Goal: Task Accomplishment & Management: Manage account settings

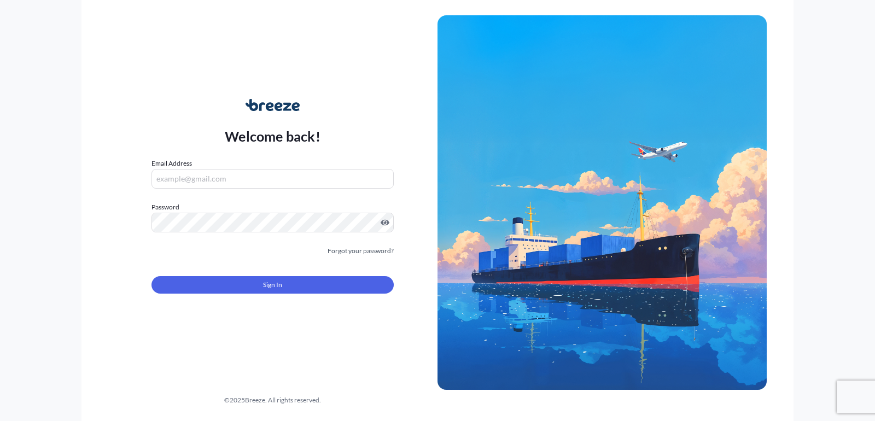
click at [323, 184] on input "Email Address" at bounding box center [273, 179] width 242 height 20
type input "[EMAIL_ADDRESS][DOMAIN_NAME]"
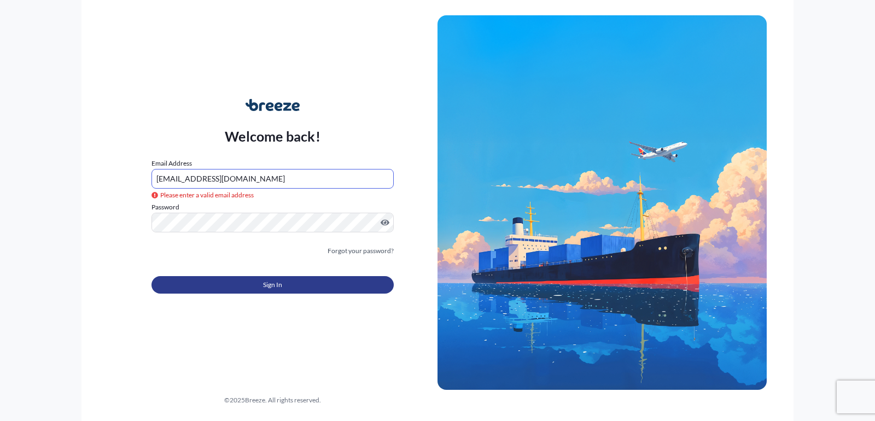
click at [283, 283] on button "Sign In" at bounding box center [273, 285] width 242 height 18
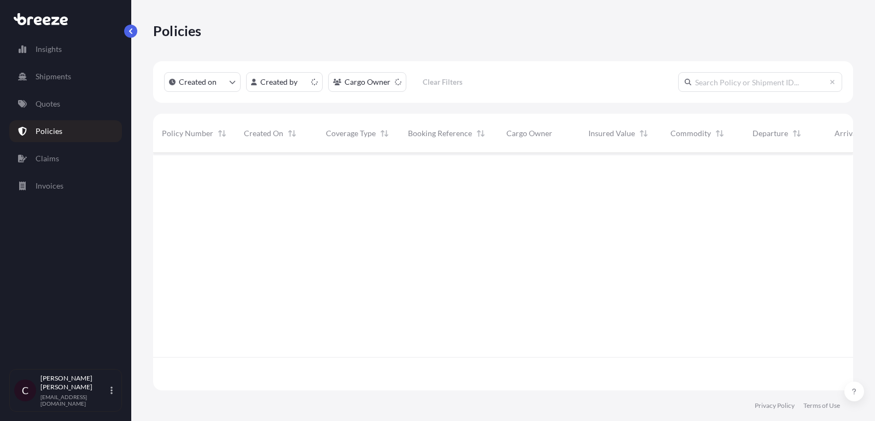
scroll to position [243, 700]
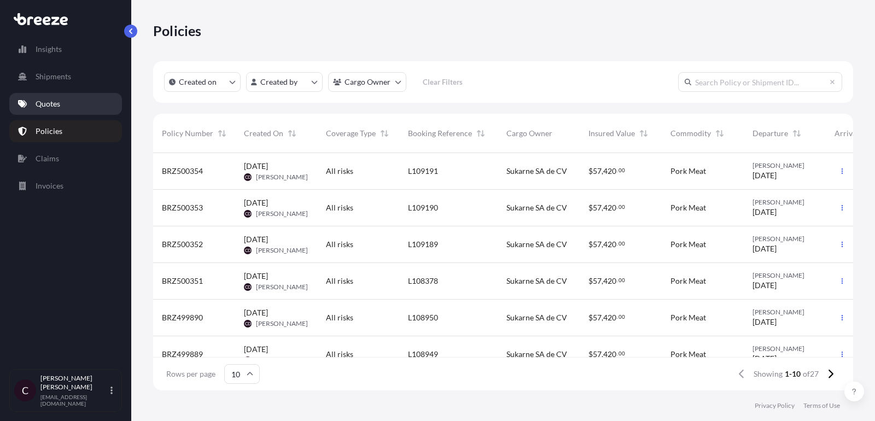
click at [53, 112] on link "Quotes" at bounding box center [65, 104] width 113 height 22
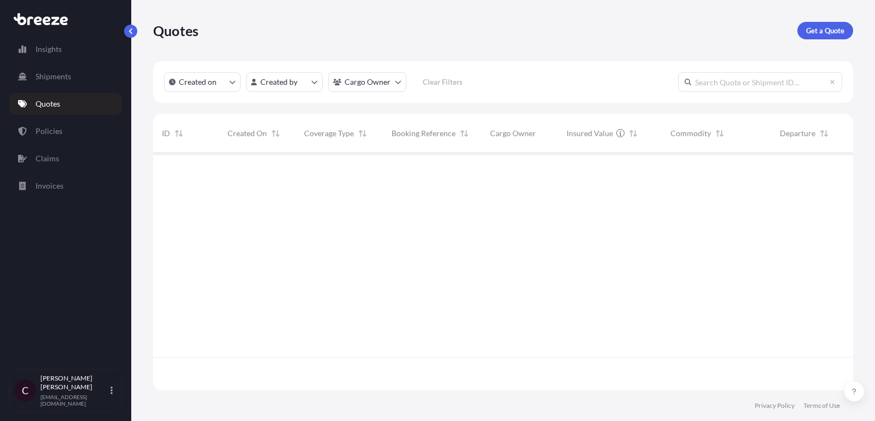
scroll to position [243, 700]
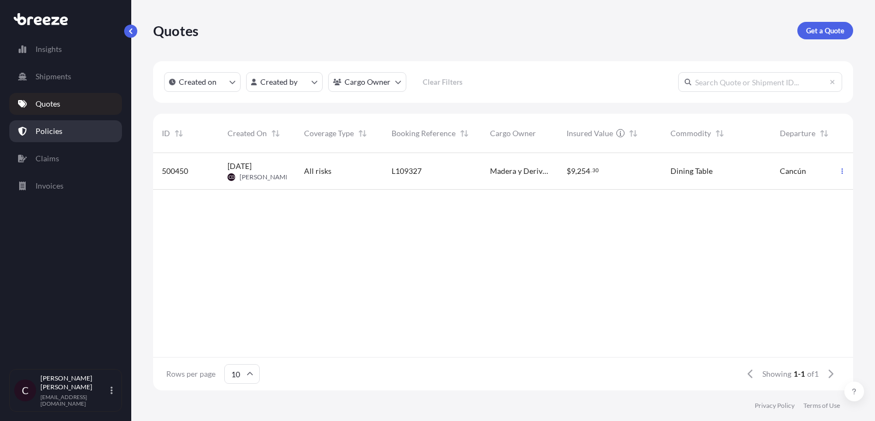
click at [56, 130] on p "Policies" at bounding box center [49, 131] width 27 height 11
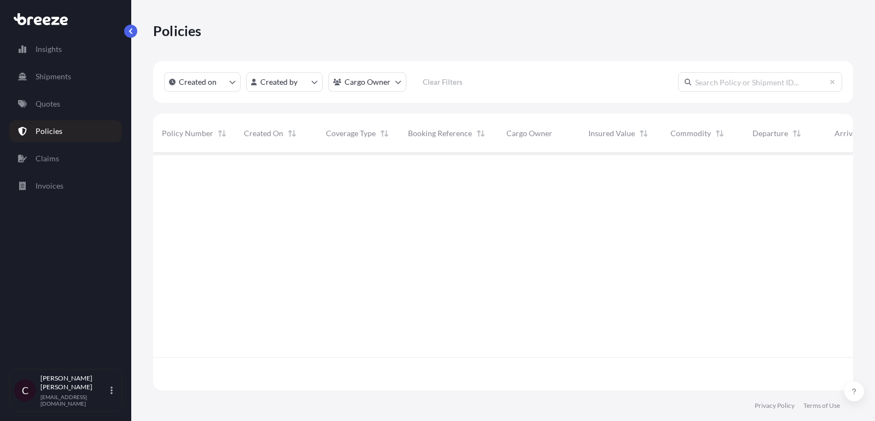
scroll to position [243, 700]
